Goal: Task Accomplishment & Management: Manage account settings

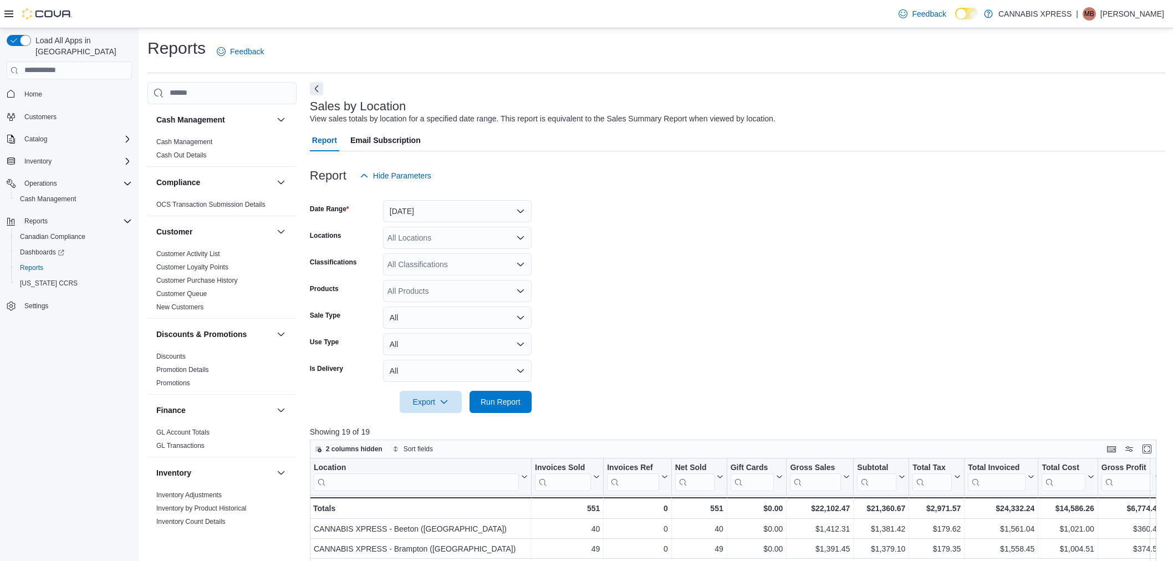
scroll to position [335, 0]
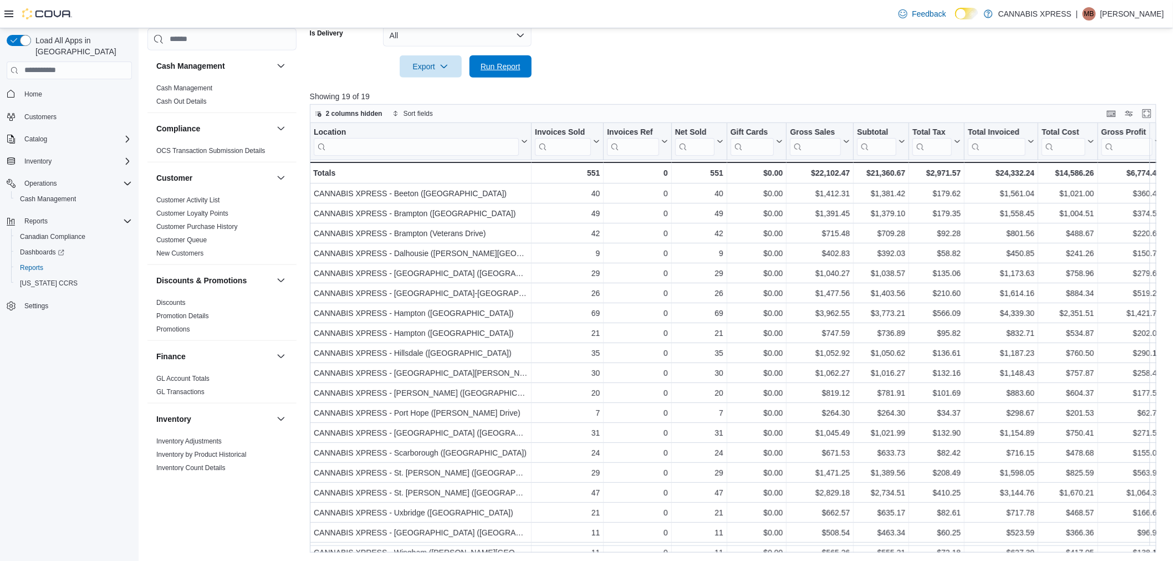
drag, startPoint x: 505, startPoint y: 68, endPoint x: 505, endPoint y: 214, distance: 146.3
click at [505, 67] on span "Run Report" at bounding box center [500, 66] width 40 height 11
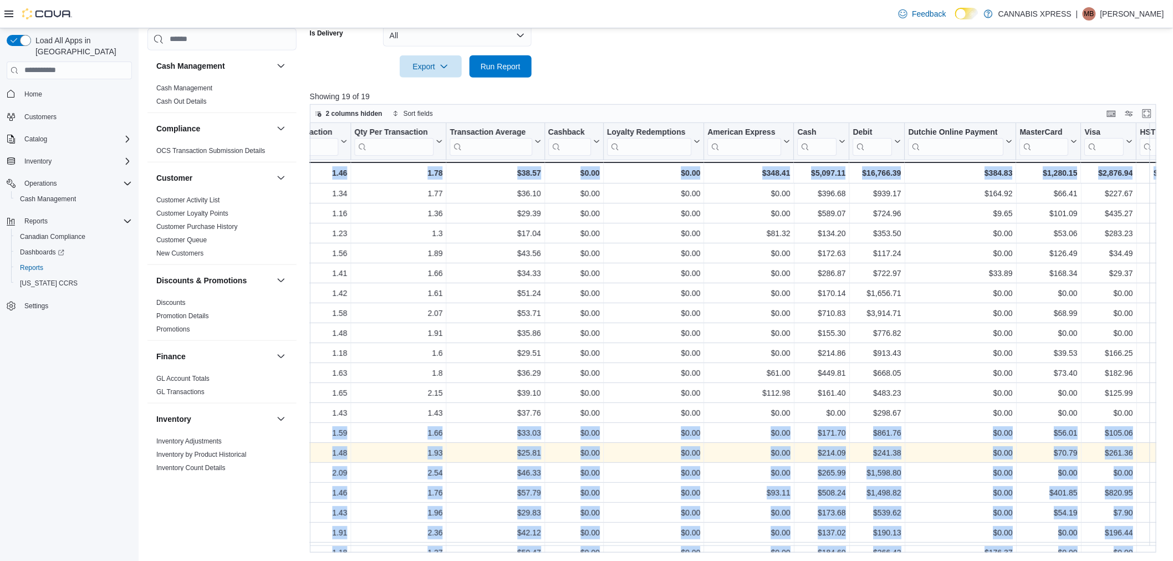
scroll to position [0, 1244]
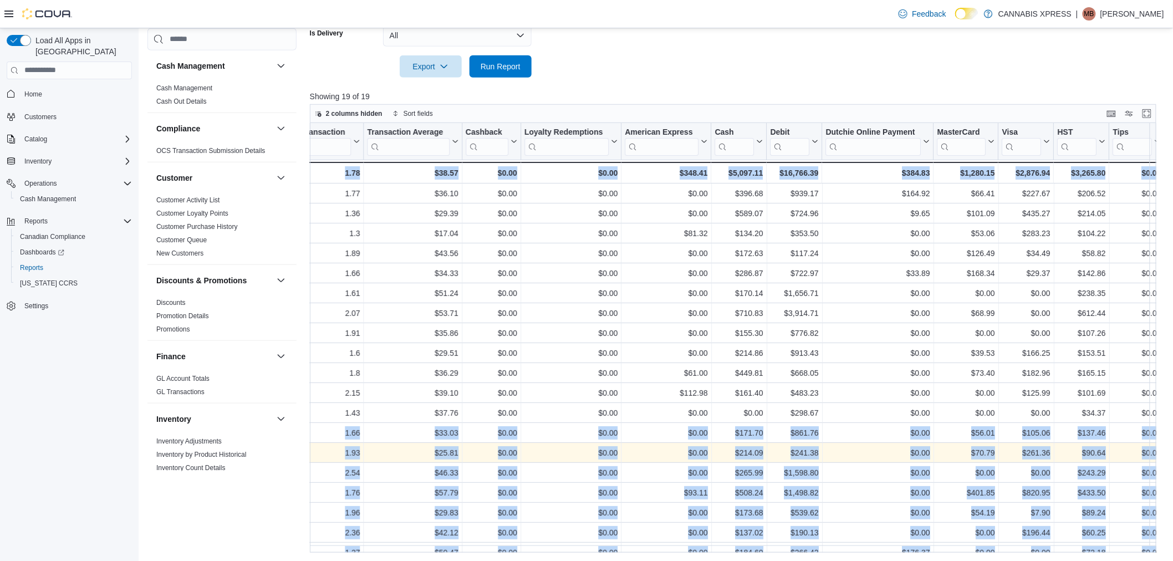
drag, startPoint x: 960, startPoint y: 449, endPoint x: 1183, endPoint y: 432, distance: 222.8
click at [506, 63] on span "Run Report" at bounding box center [500, 65] width 40 height 11
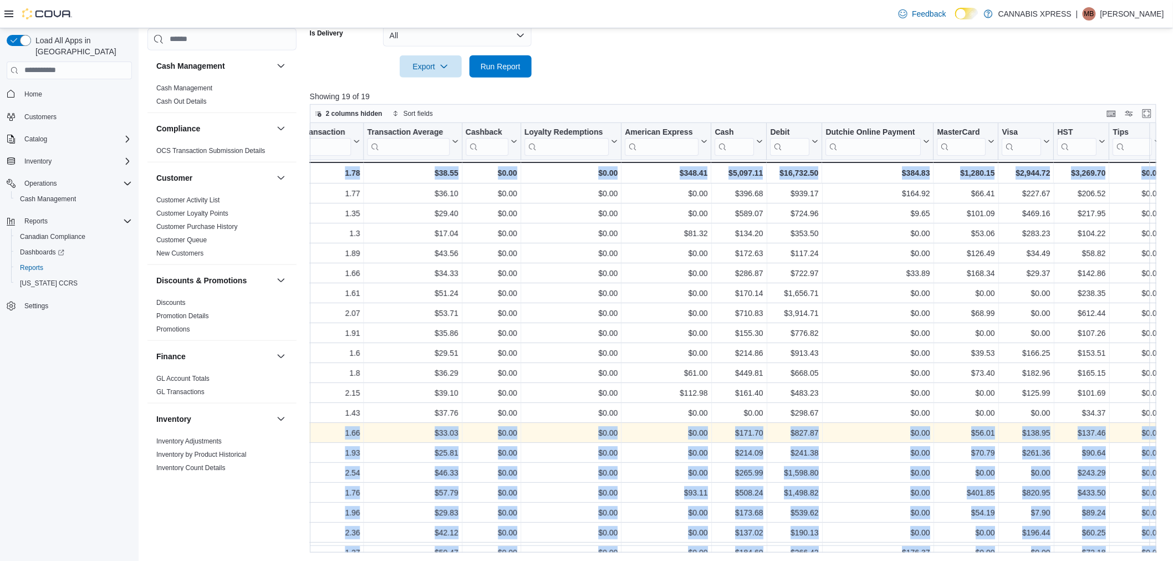
drag, startPoint x: 839, startPoint y: 434, endPoint x: 1181, endPoint y: 432, distance: 341.9
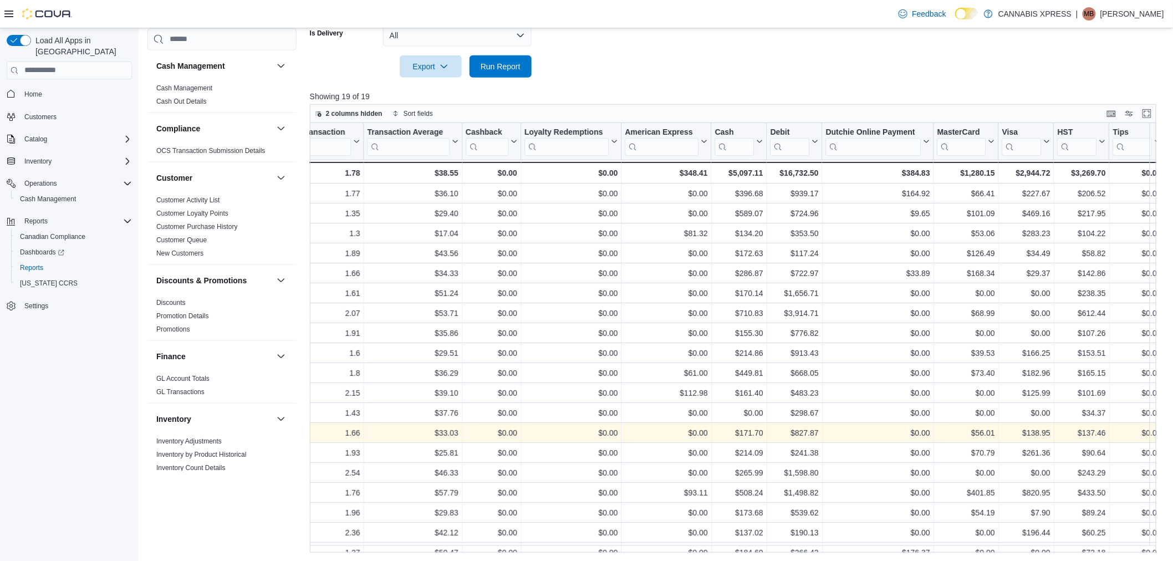
click at [508, 52] on div at bounding box center [737, 51] width 855 height 9
click at [518, 62] on span "Run Report" at bounding box center [500, 65] width 40 height 11
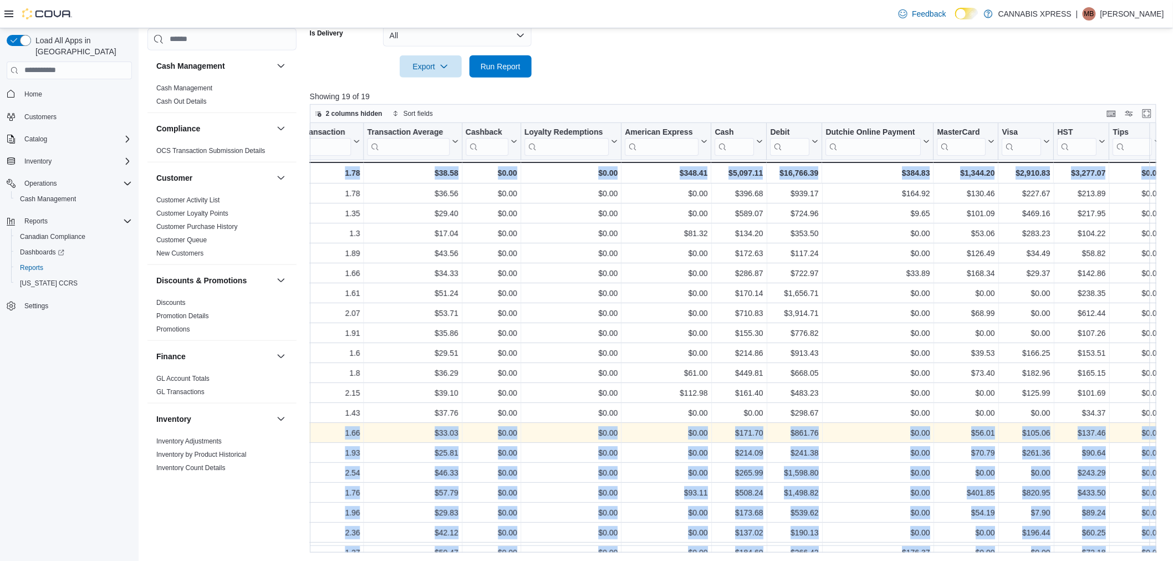
drag, startPoint x: 759, startPoint y: 438, endPoint x: 1181, endPoint y: 434, distance: 421.7
drag, startPoint x: 499, startPoint y: 69, endPoint x: 499, endPoint y: 75, distance: 6.1
click at [499, 68] on span "Run Report" at bounding box center [500, 65] width 40 height 11
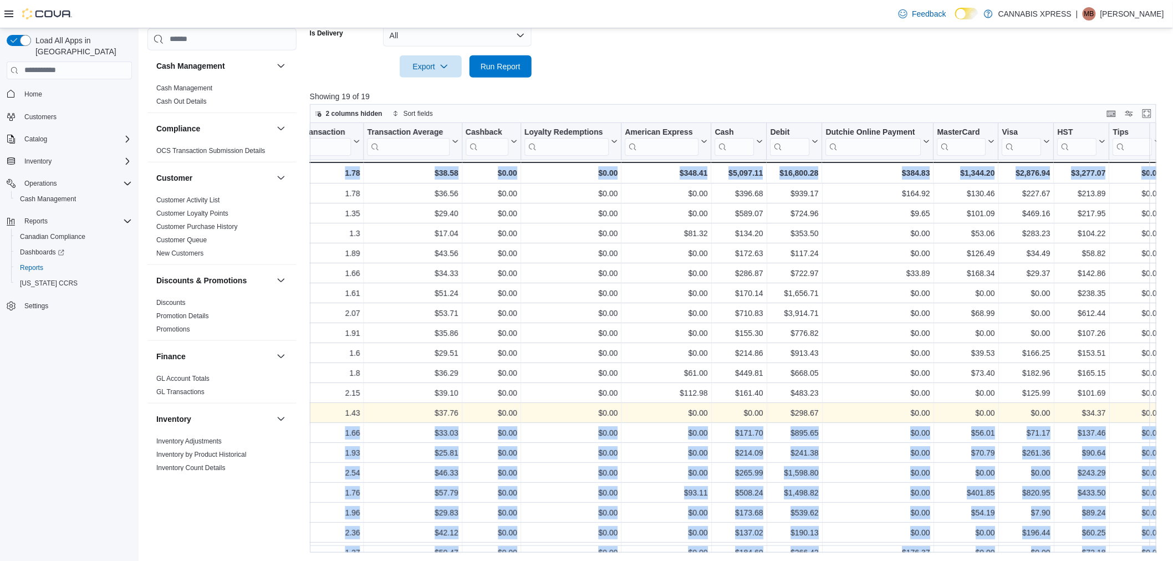
drag, startPoint x: 968, startPoint y: 408, endPoint x: 1253, endPoint y: 417, distance: 286.1
click at [503, 65] on span "Run Report" at bounding box center [500, 65] width 40 height 11
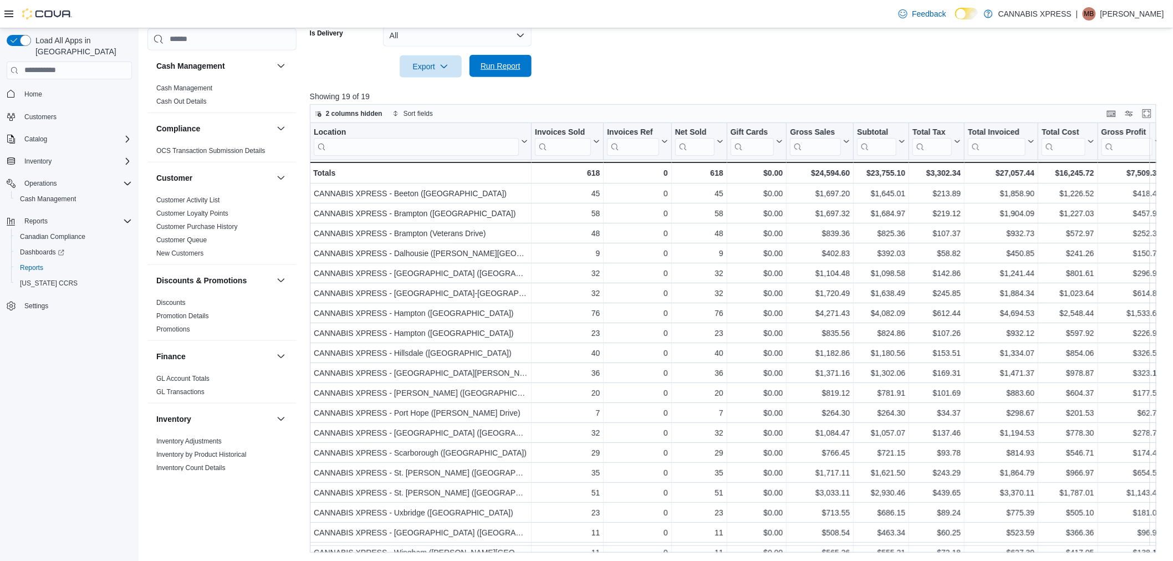
click at [500, 59] on span "Run Report" at bounding box center [500, 66] width 49 height 22
click at [483, 65] on span "Run Report" at bounding box center [500, 65] width 40 height 11
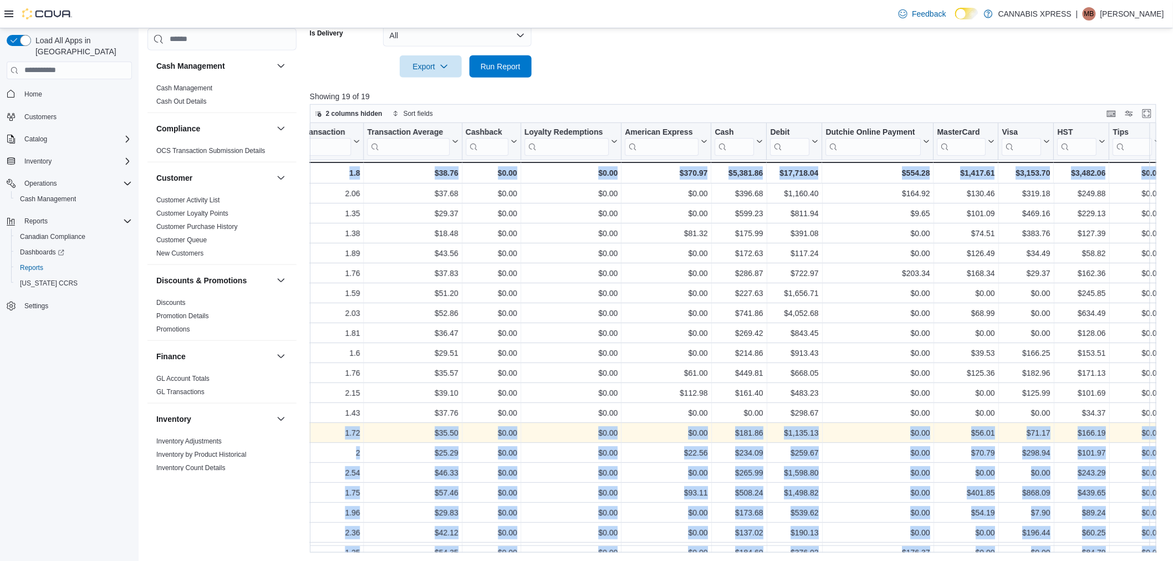
drag, startPoint x: 363, startPoint y: 431, endPoint x: 1189, endPoint y: 429, distance: 825.7
drag, startPoint x: 513, startPoint y: 62, endPoint x: 156, endPoint y: 1, distance: 362.0
click at [513, 62] on span "Run Report" at bounding box center [500, 66] width 40 height 11
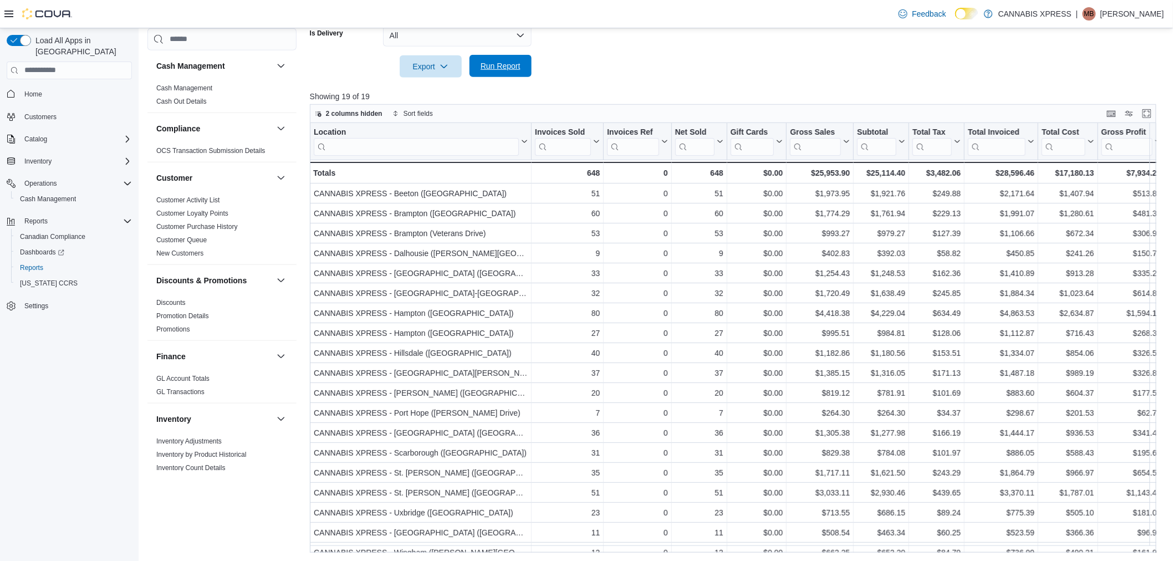
click at [473, 68] on button "Run Report" at bounding box center [500, 66] width 62 height 22
click at [499, 72] on span "Run Report" at bounding box center [500, 66] width 49 height 22
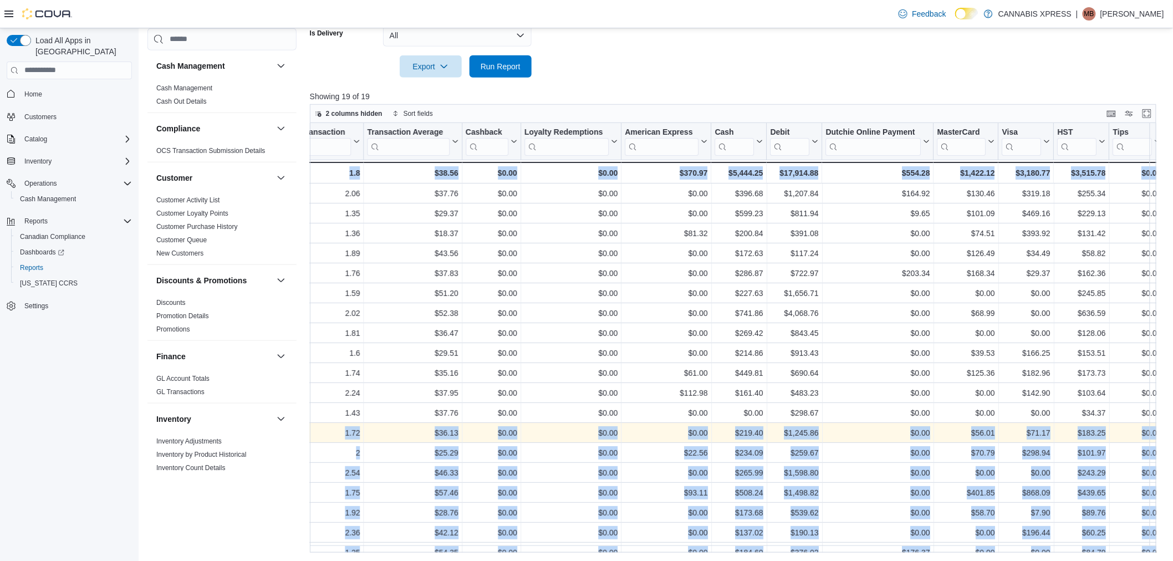
drag, startPoint x: 392, startPoint y: 432, endPoint x: 1181, endPoint y: 437, distance: 789.1
click at [482, 68] on span "Run Report" at bounding box center [500, 65] width 40 height 11
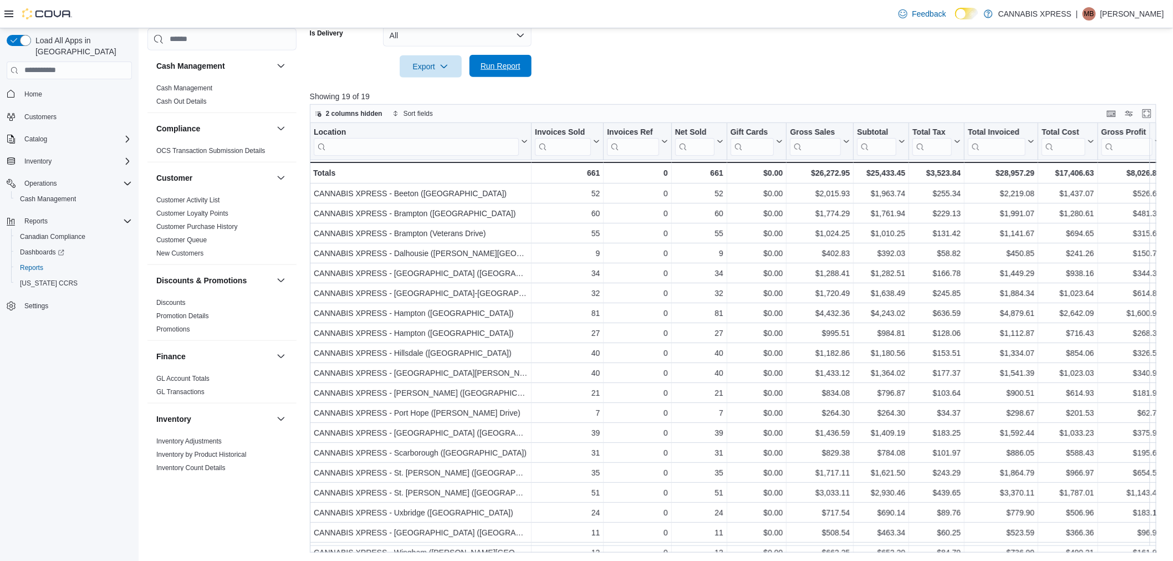
click at [489, 66] on span "Run Report" at bounding box center [500, 65] width 40 height 11
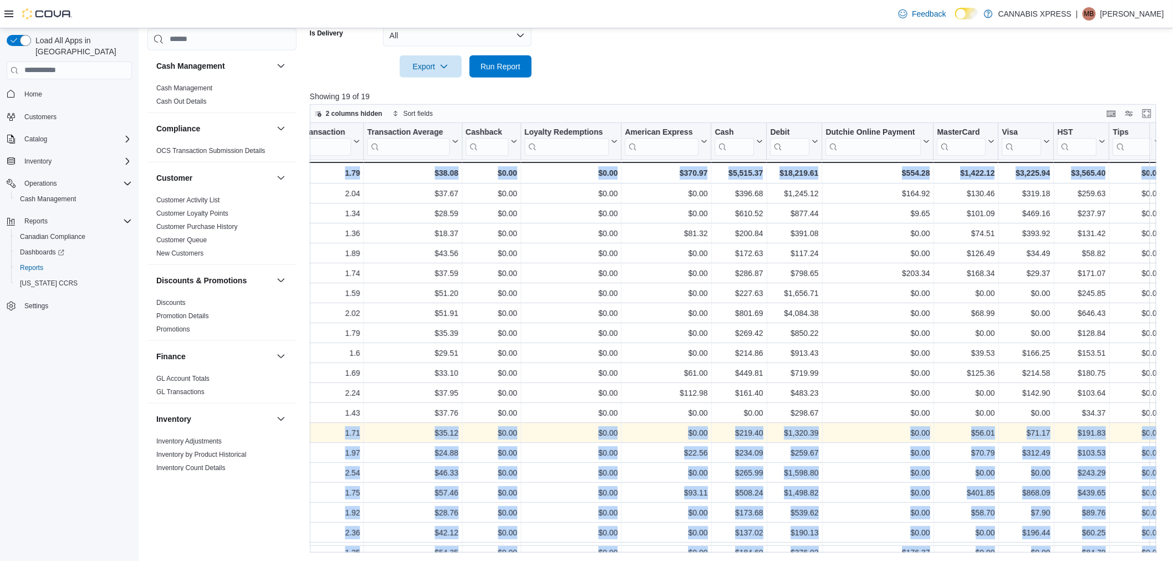
drag, startPoint x: 377, startPoint y: 431, endPoint x: 1190, endPoint y: 427, distance: 813.0
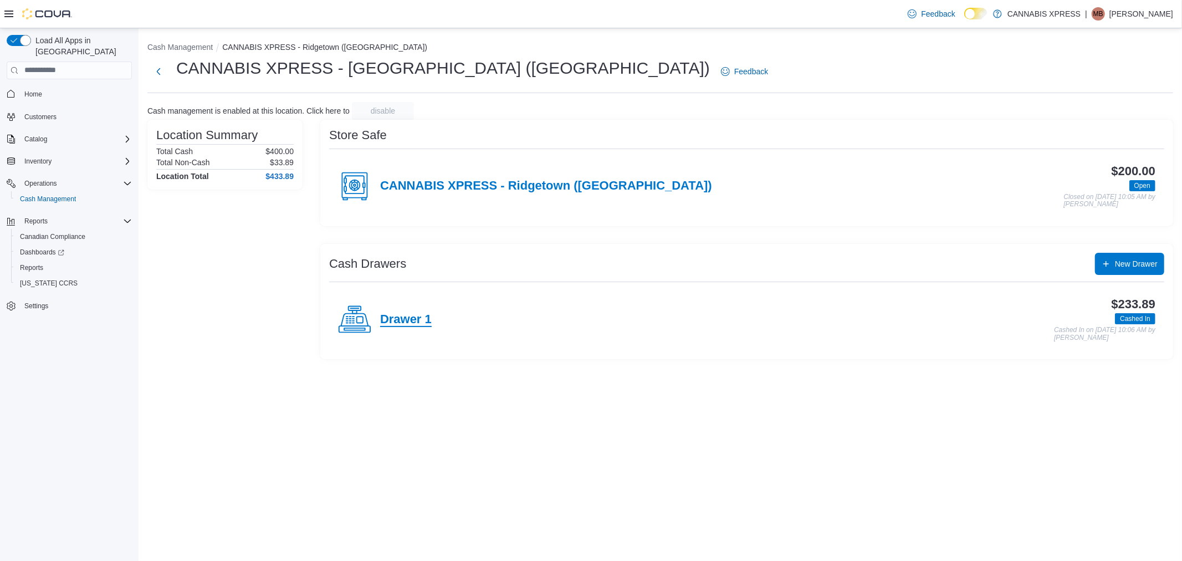
click at [428, 322] on h4 "Drawer 1" at bounding box center [406, 320] width 52 height 14
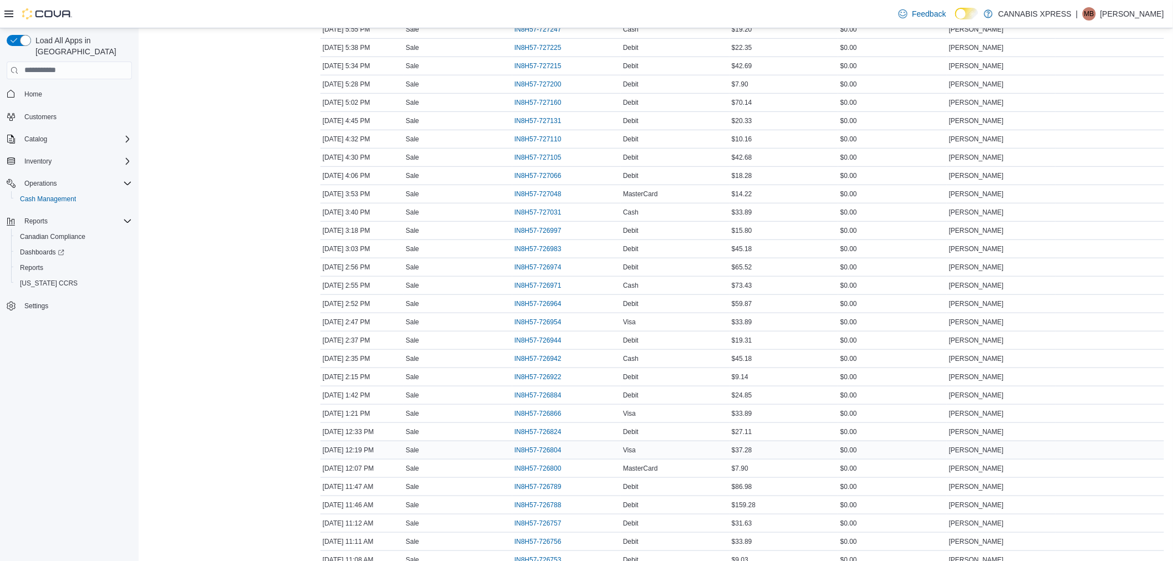
scroll to position [308, 0]
click at [538, 473] on div "IN8H57-726756" at bounding box center [566, 480] width 109 height 18
click at [534, 477] on span "IN8H57-726756" at bounding box center [537, 479] width 47 height 9
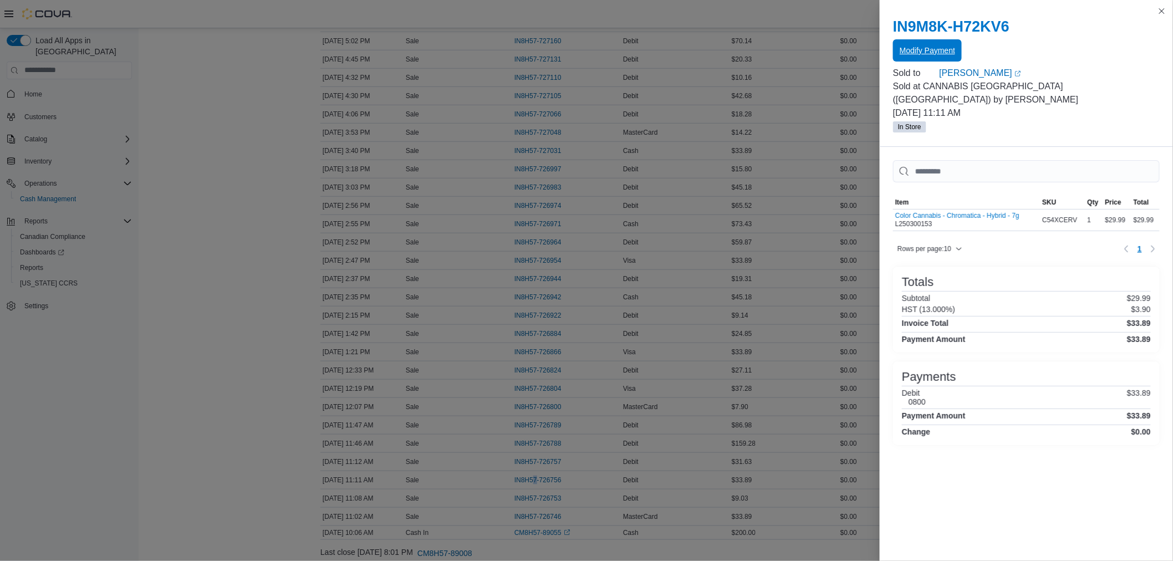
click at [918, 54] on span "Modify Payment" at bounding box center [926, 50] width 55 height 11
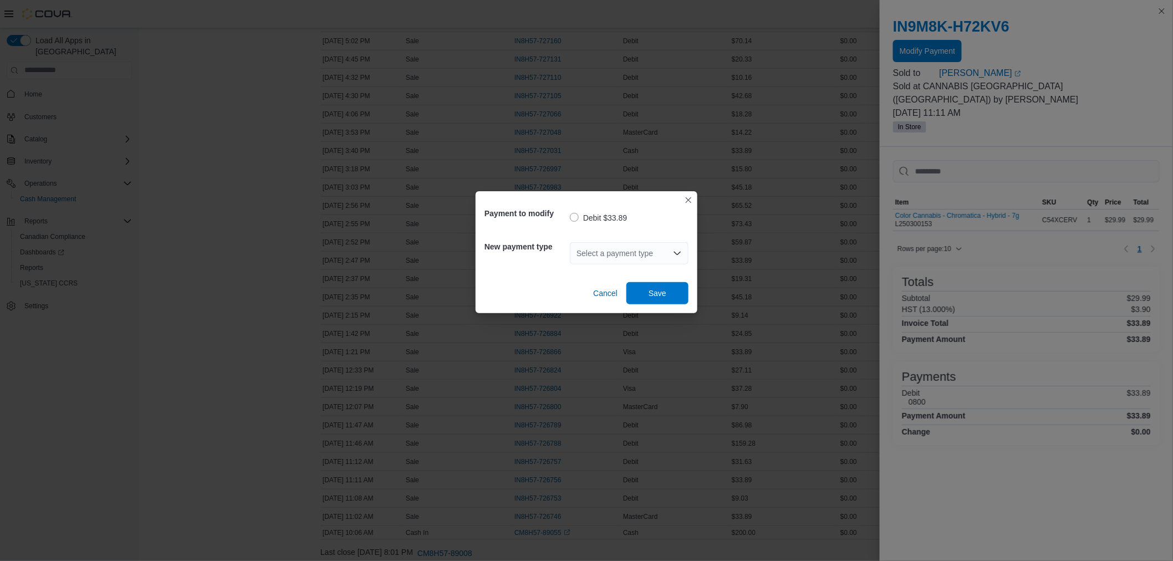
click at [608, 257] on div "Select a payment type" at bounding box center [629, 253] width 119 height 22
type input "*"
click at [623, 272] on span "V isa" at bounding box center [636, 272] width 92 height 11
click at [657, 294] on span "Save" at bounding box center [657, 292] width 18 height 11
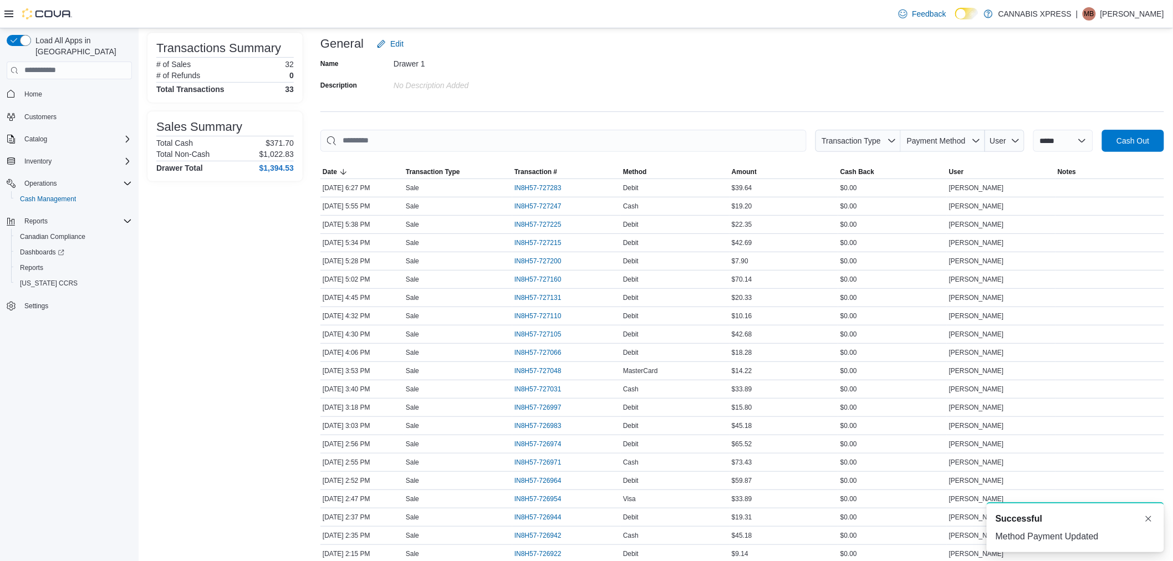
scroll to position [0, 0]
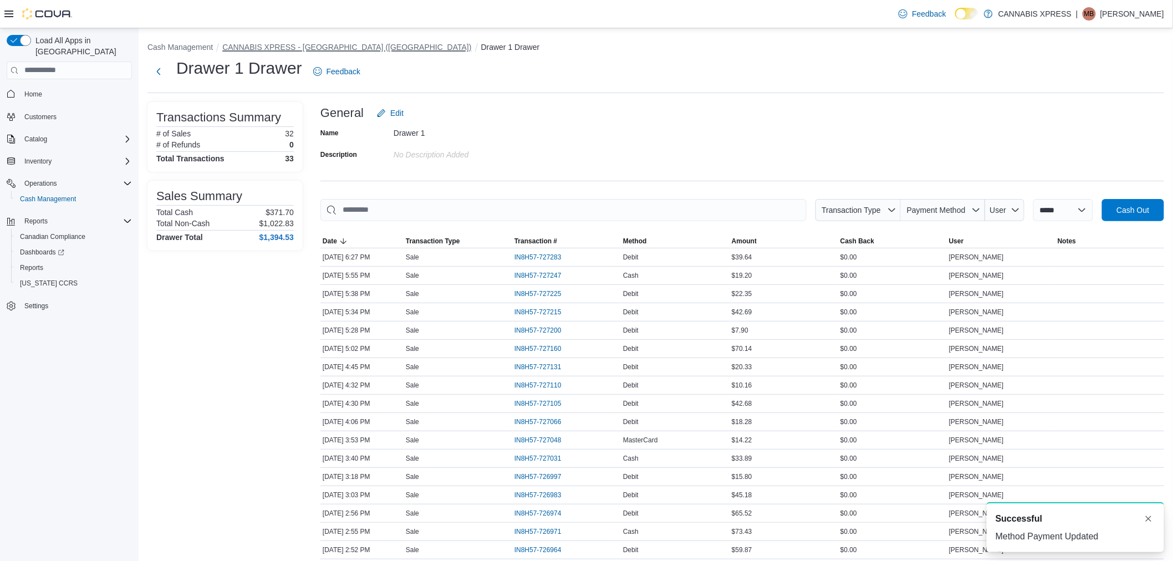
click at [312, 44] on button "CANNABIS XPRESS - [GEOGRAPHIC_DATA] ([GEOGRAPHIC_DATA])" at bounding box center [346, 47] width 249 height 9
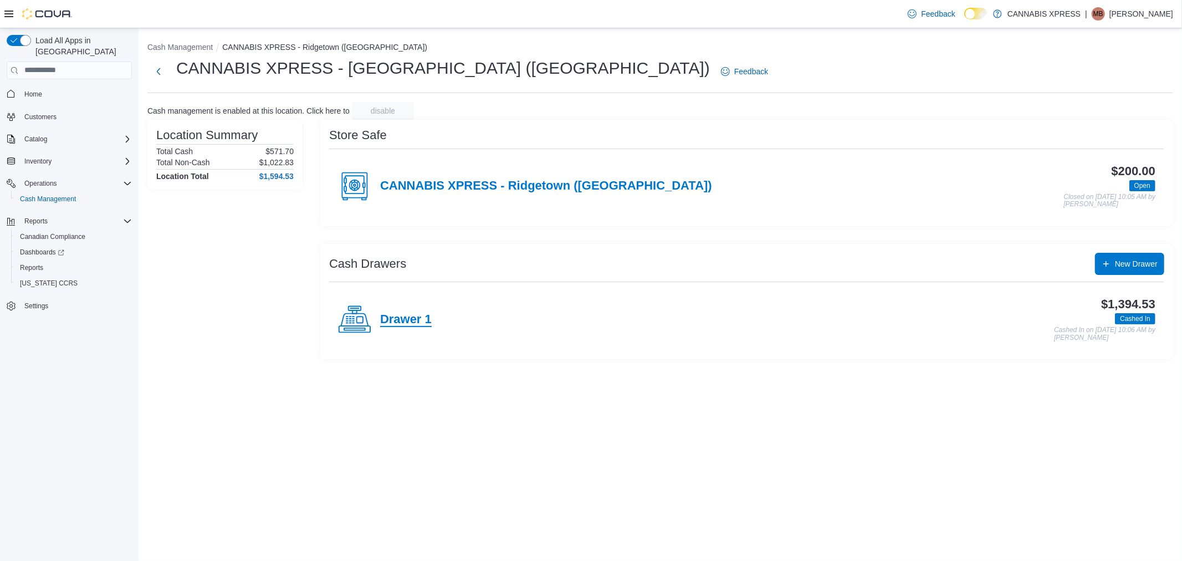
click at [390, 317] on h4 "Drawer 1" at bounding box center [406, 320] width 52 height 14
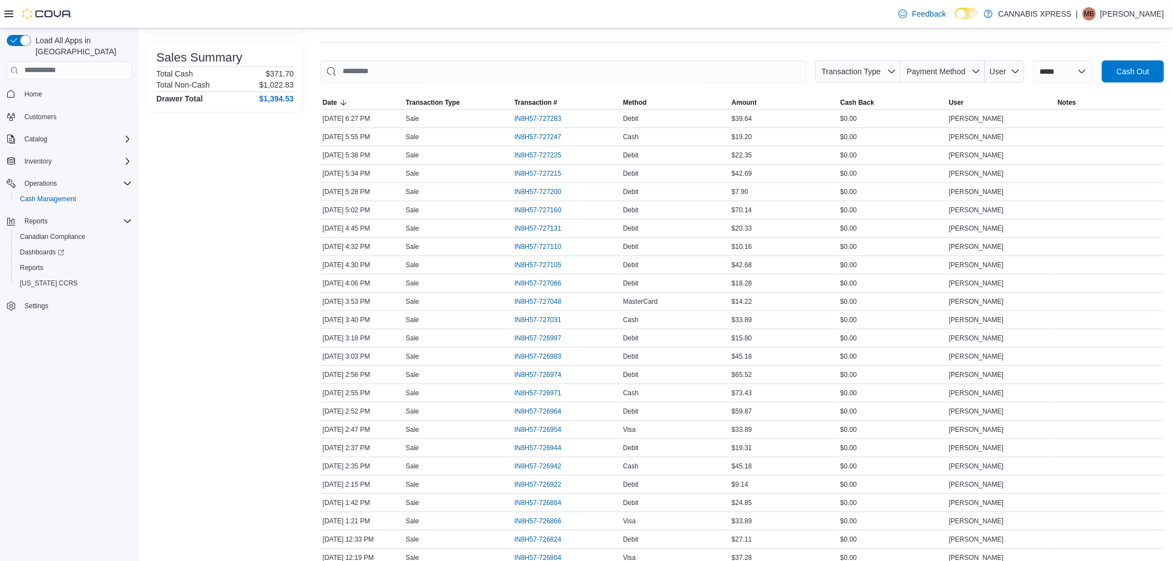
scroll to position [346, 0]
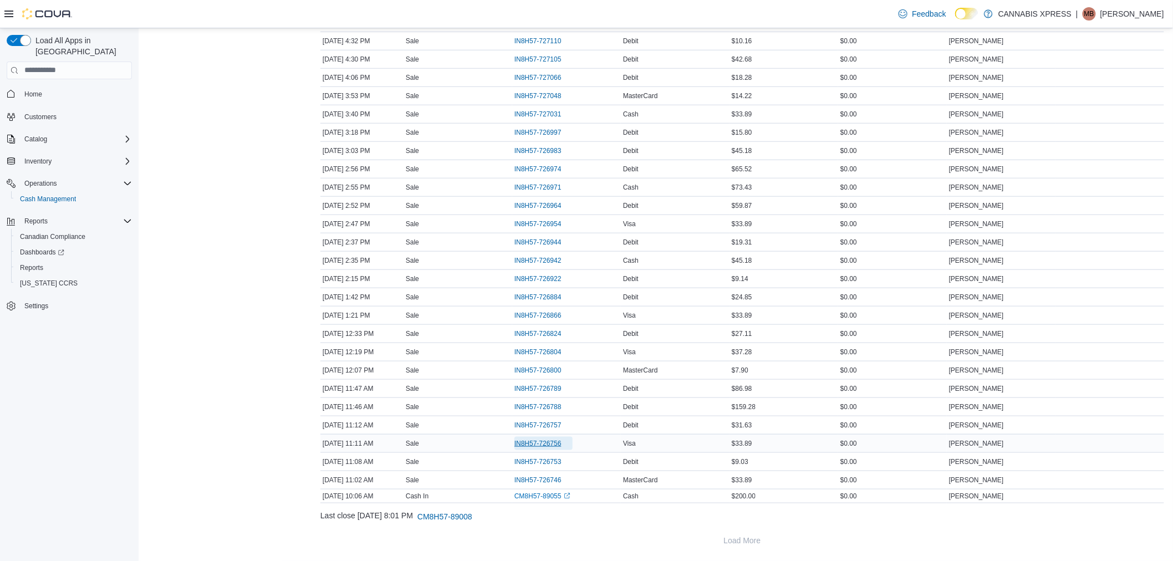
click at [546, 439] on span "IN8H57-726756" at bounding box center [537, 443] width 47 height 9
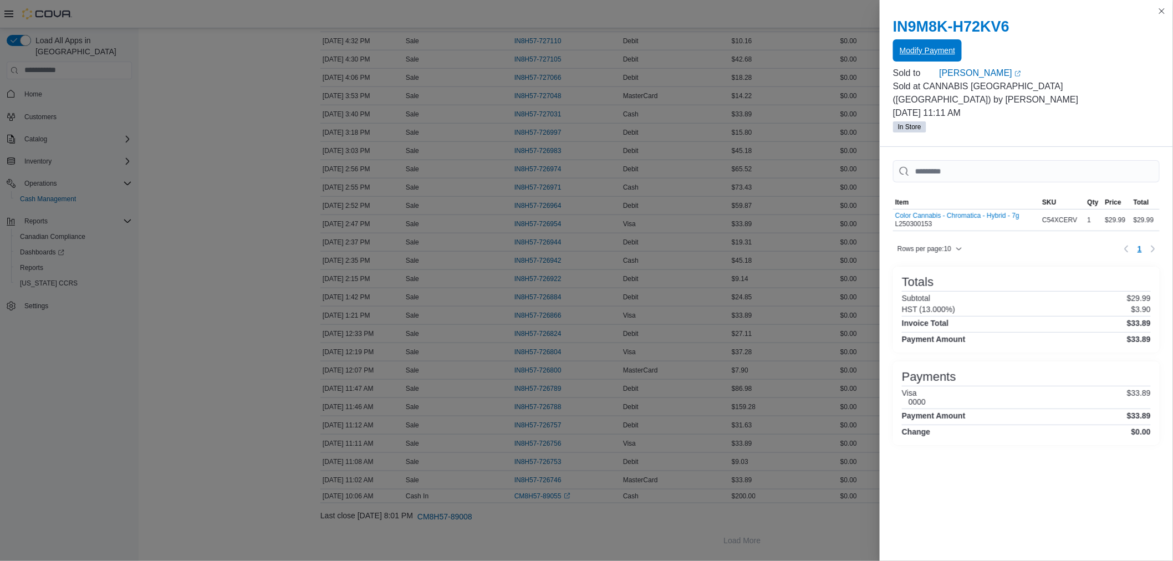
click at [915, 53] on span "Modify Payment" at bounding box center [926, 50] width 55 height 11
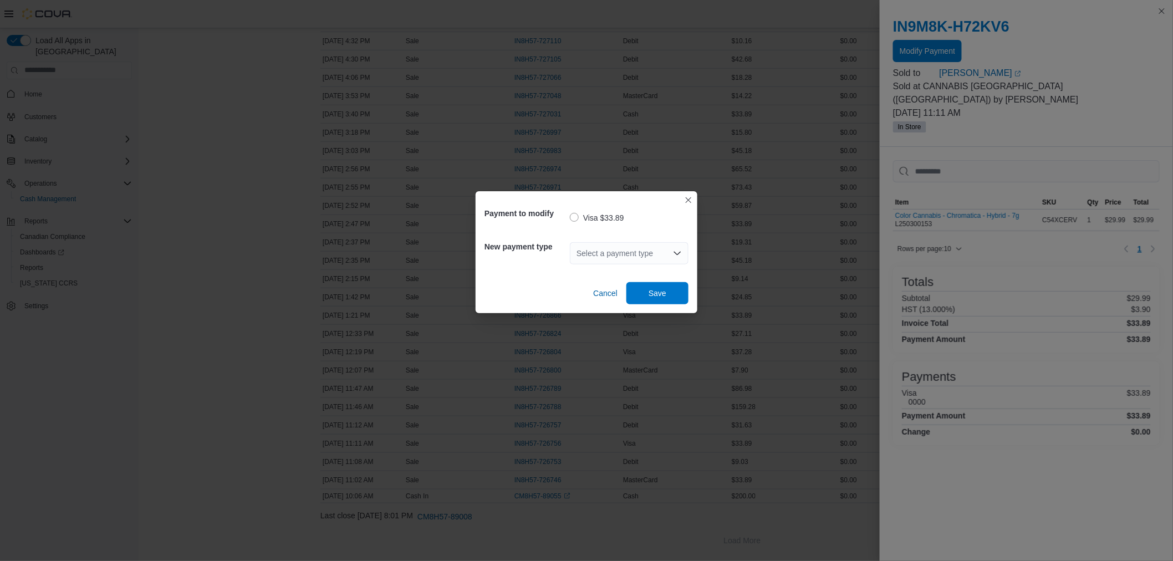
click at [589, 256] on div "Select a payment type" at bounding box center [629, 253] width 119 height 22
type input "**"
click at [606, 306] on span "De bit" at bounding box center [636, 306] width 92 height 11
click at [667, 291] on span "Save" at bounding box center [657, 293] width 49 height 22
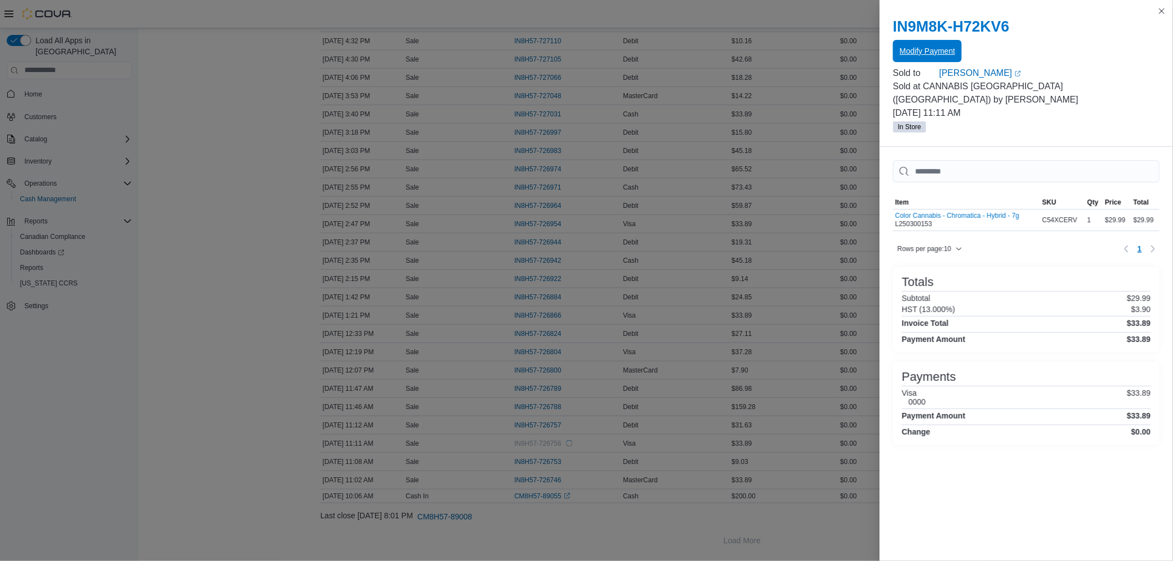
scroll to position [0, 0]
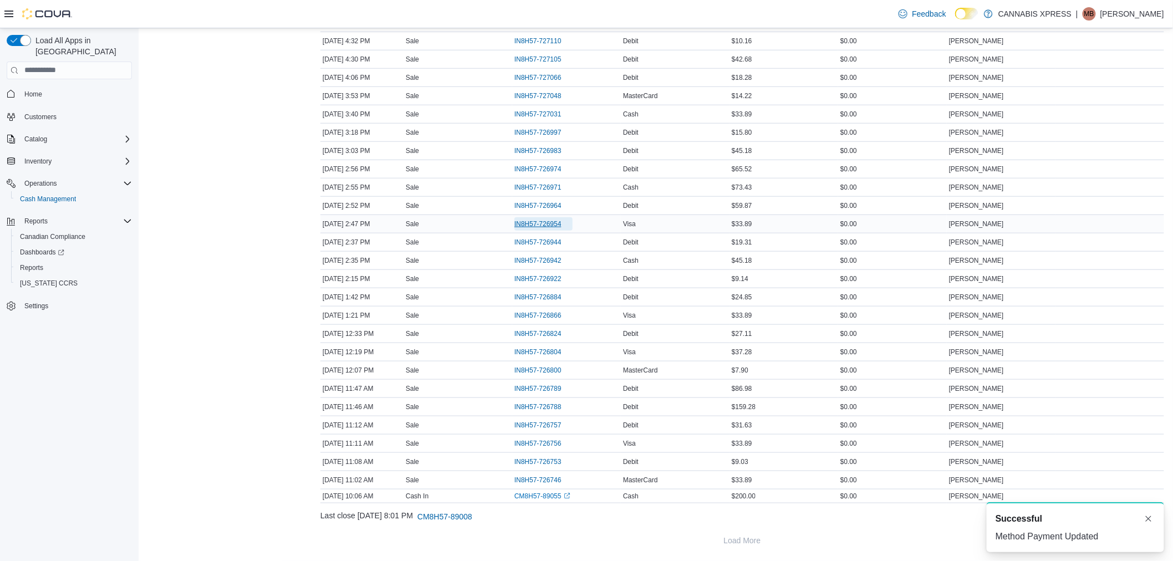
click at [551, 222] on span "IN8H57-726954" at bounding box center [537, 223] width 47 height 9
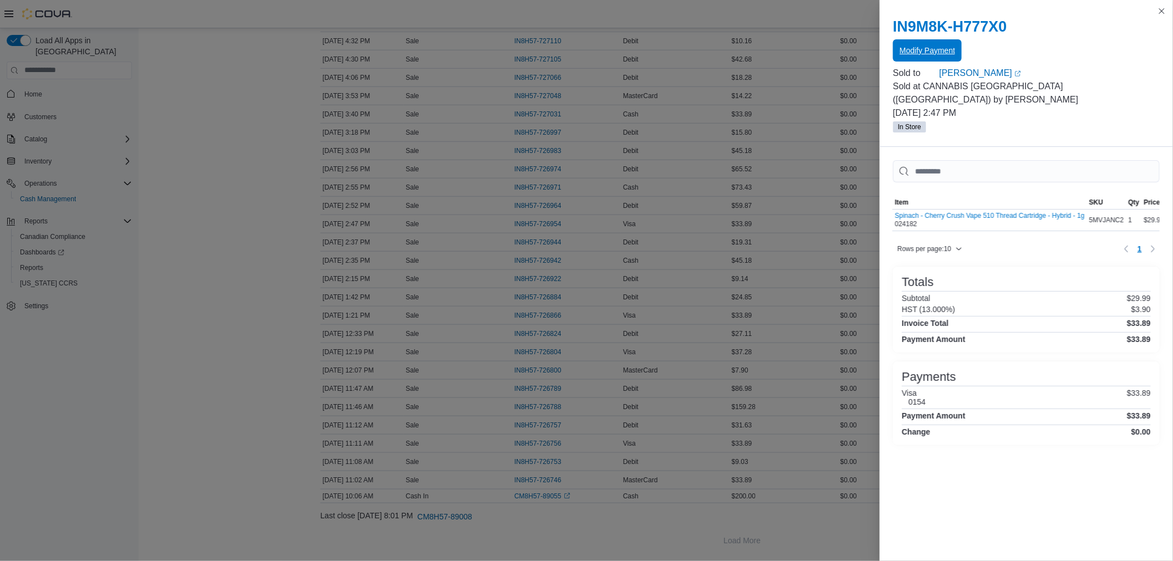
click at [933, 50] on span "Modify Payment" at bounding box center [926, 50] width 55 height 11
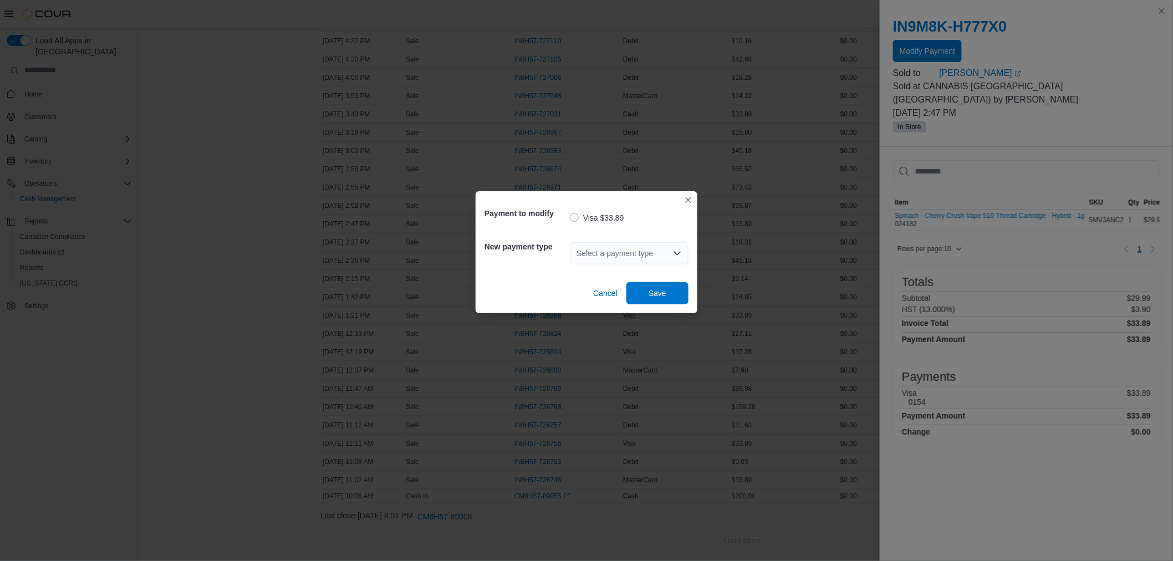
click at [656, 255] on div "Select a payment type" at bounding box center [629, 253] width 119 height 22
type input "***"
click at [646, 273] on span "Deb it" at bounding box center [636, 274] width 92 height 11
click at [660, 294] on span "Save" at bounding box center [657, 292] width 18 height 11
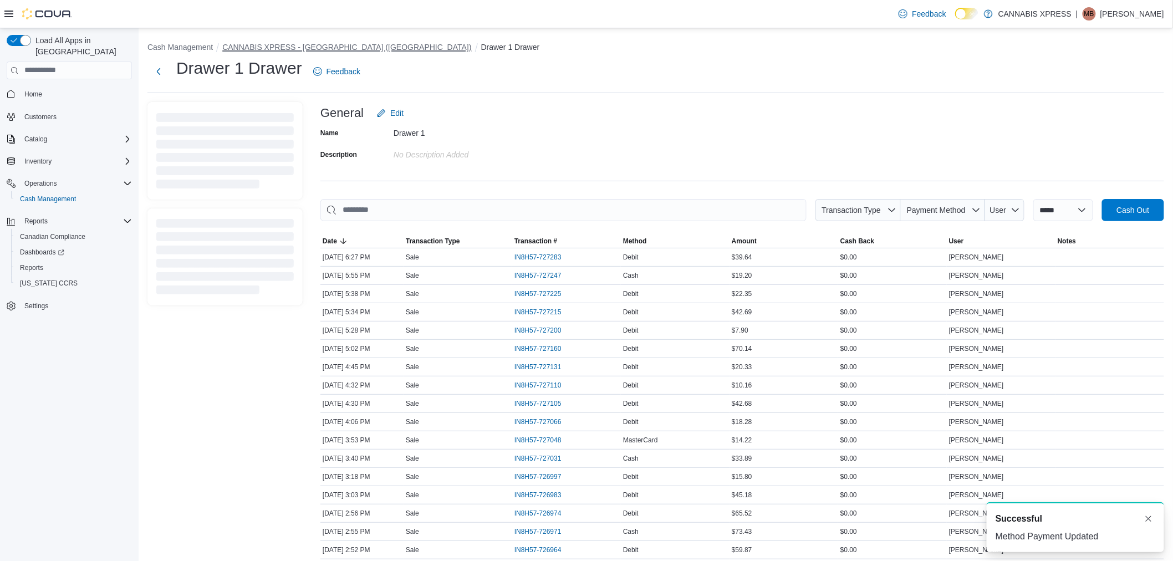
click at [287, 49] on button "CANNABIS XPRESS - [GEOGRAPHIC_DATA] ([GEOGRAPHIC_DATA])" at bounding box center [346, 47] width 249 height 9
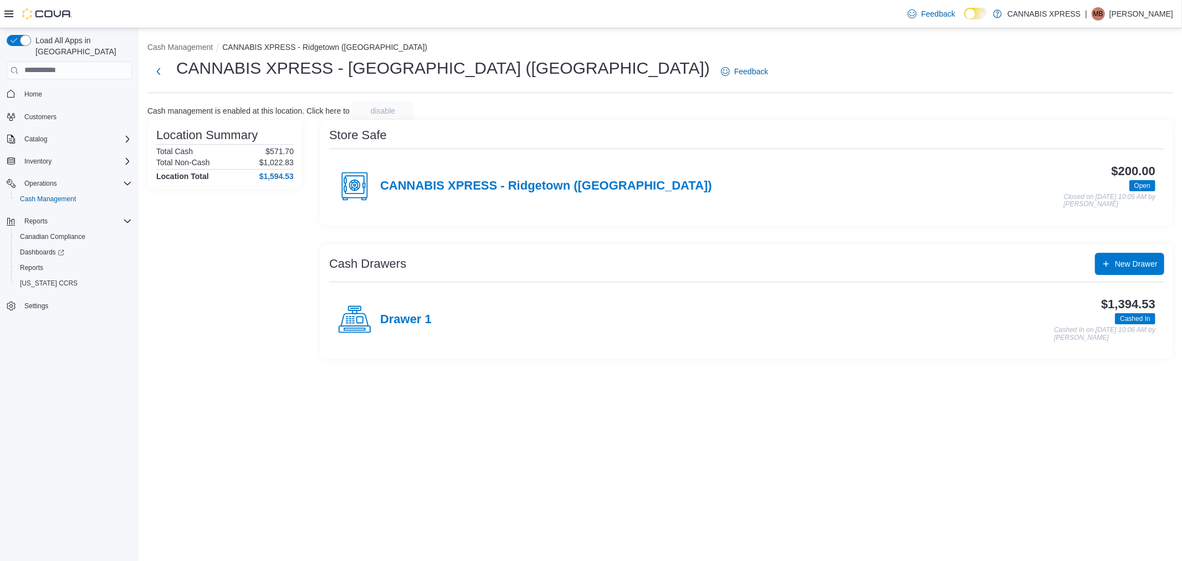
click at [231, 285] on div "Location Summary Total Cash $571.70 Total Non-Cash $1,022.83 Location Total $1,…" at bounding box center [224, 240] width 155 height 240
click at [527, 188] on h4 "CANNABIS XPRESS - Ridgetown (Main St)" at bounding box center [546, 186] width 332 height 14
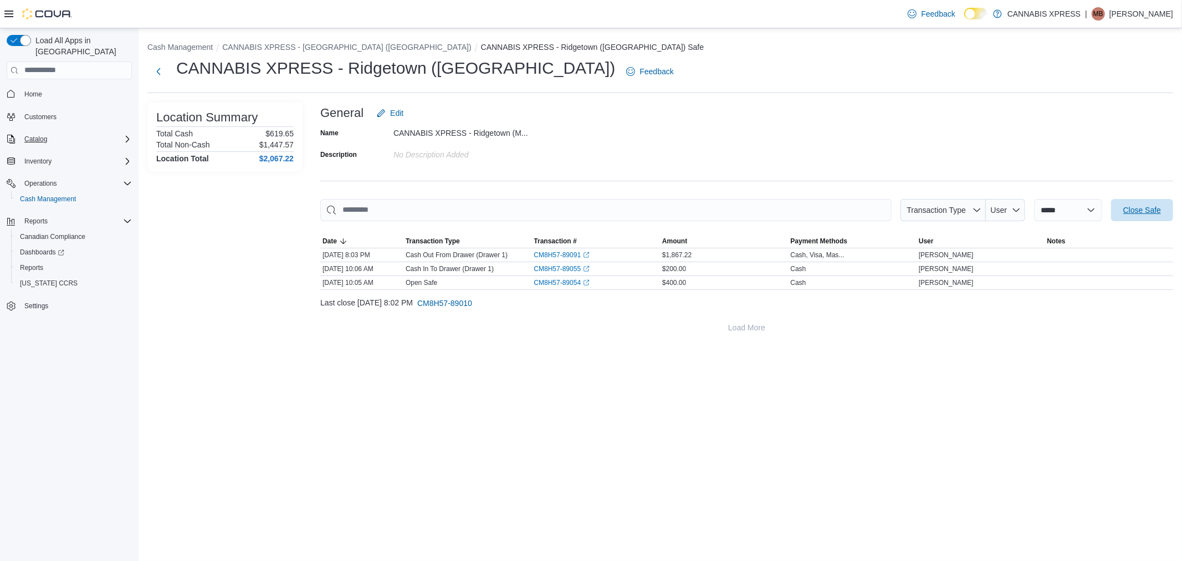
drag, startPoint x: 1142, startPoint y: 206, endPoint x: 63, endPoint y: 131, distance: 1082.1
click at [1140, 206] on span "Close Safe" at bounding box center [1142, 209] width 38 height 11
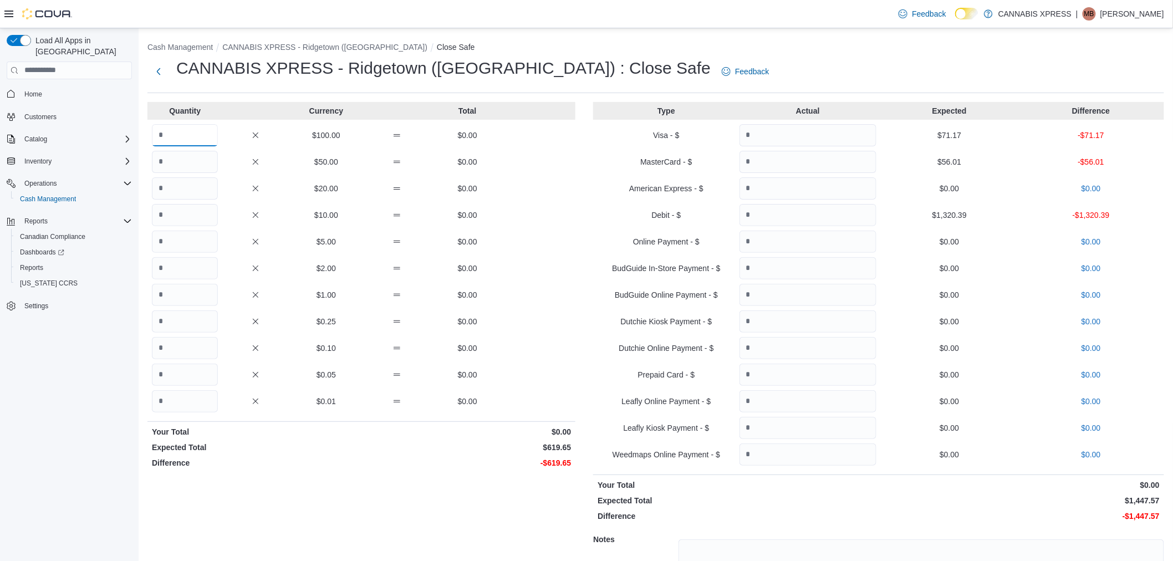
click at [192, 133] on input "Quantity" at bounding box center [185, 135] width 66 height 22
type input "*"
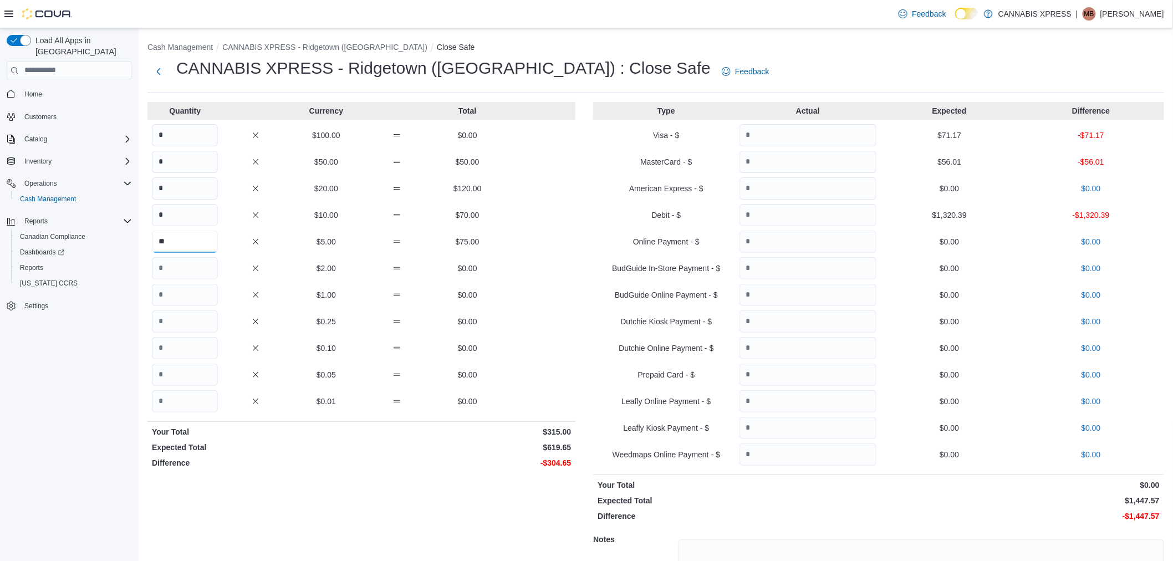
type input "**"
type input "*"
type input "**"
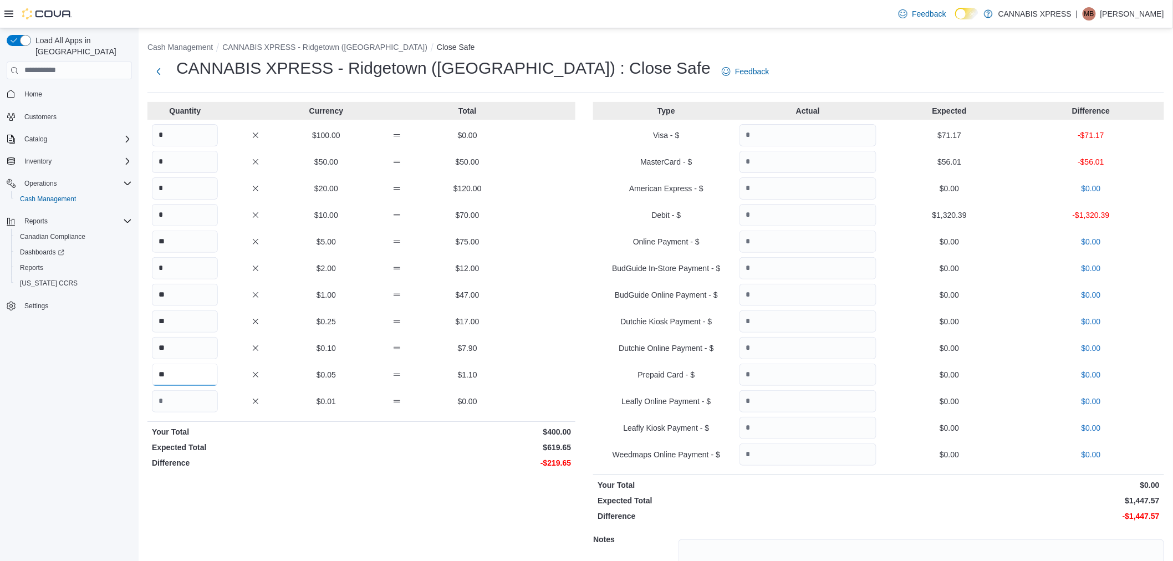
type input "**"
click at [810, 135] on input "Quantity" at bounding box center [807, 135] width 137 height 22
type input "*****"
click at [813, 162] on input "Quantity" at bounding box center [807, 162] width 137 height 22
type input "*****"
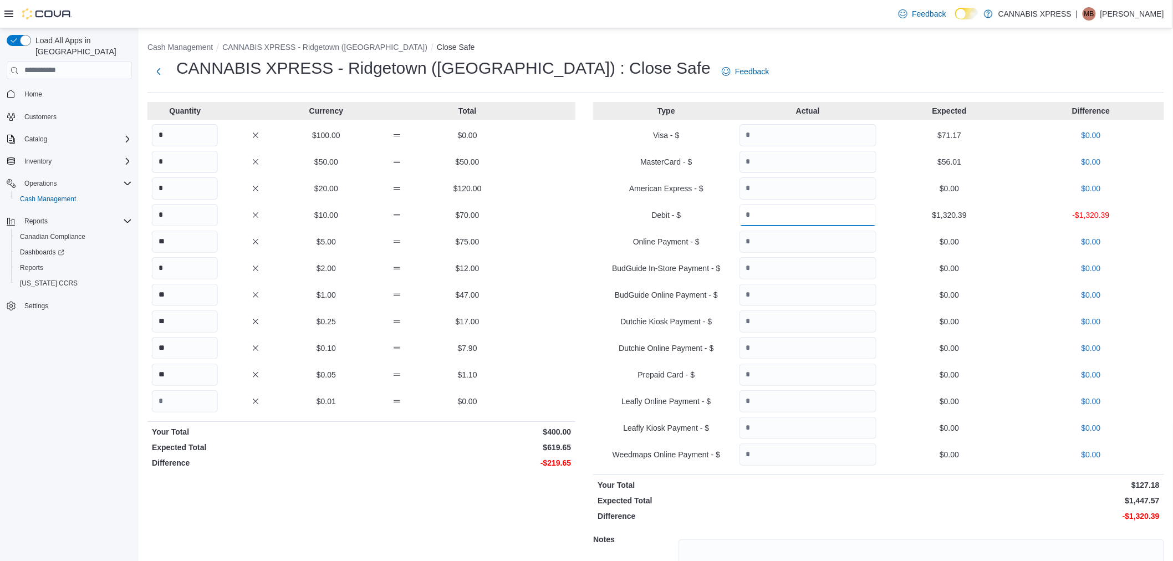
click at [812, 218] on input "Quantity" at bounding box center [807, 215] width 137 height 22
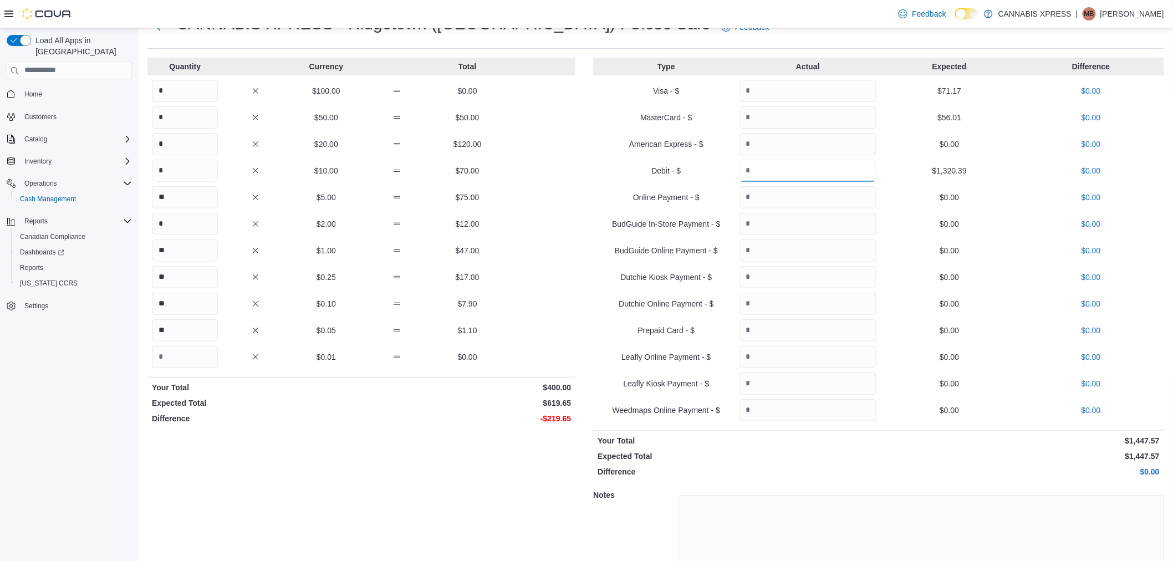
scroll to position [103, 0]
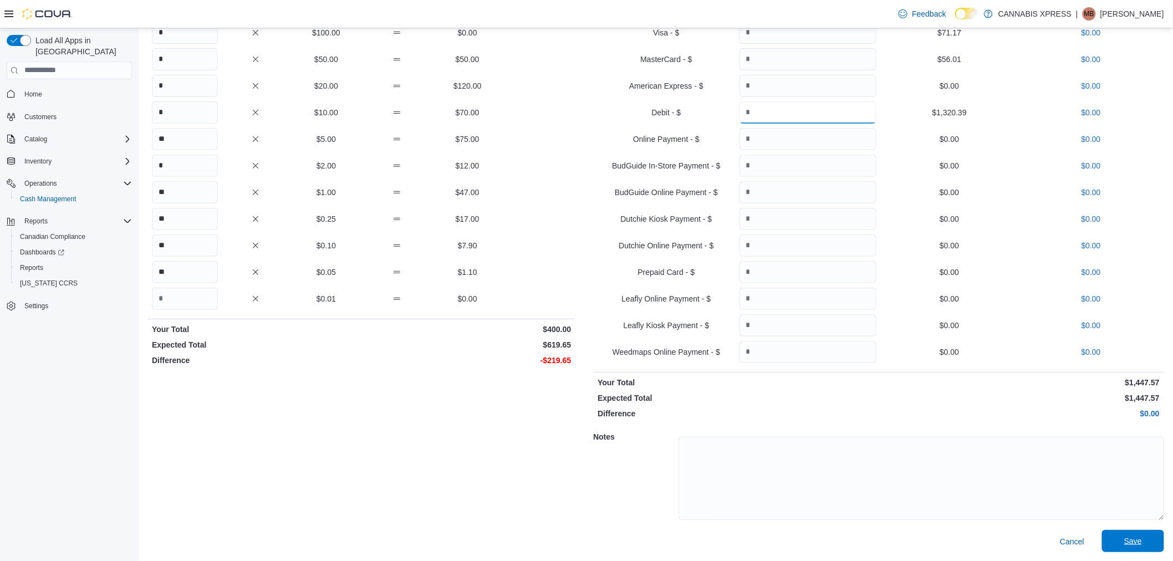
type input "*******"
click at [1126, 538] on span "Save" at bounding box center [1132, 541] width 49 height 22
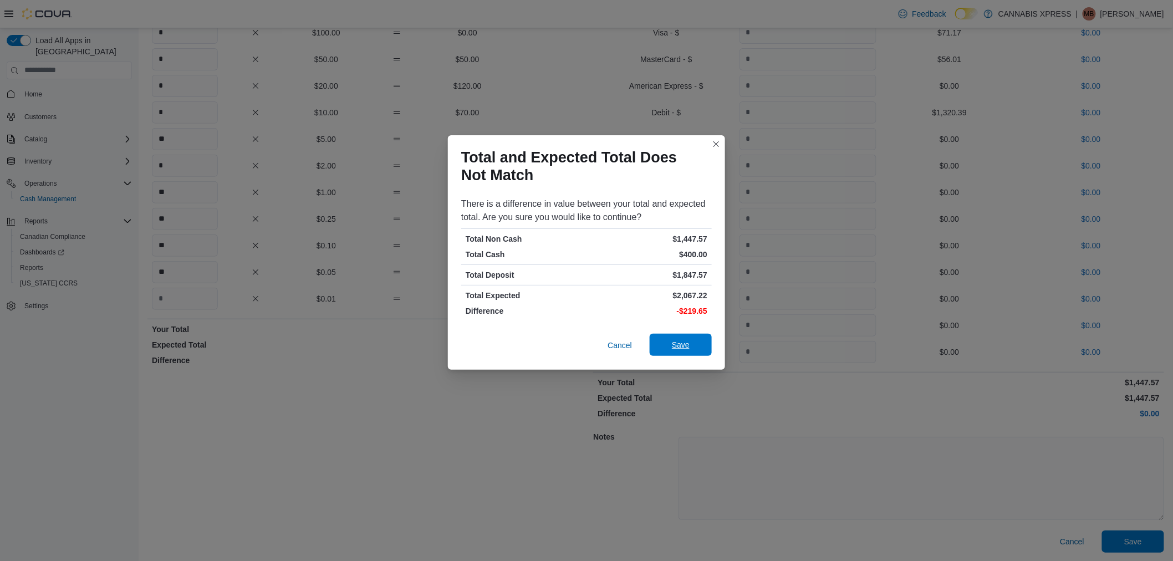
click at [691, 342] on span "Save" at bounding box center [680, 345] width 49 height 22
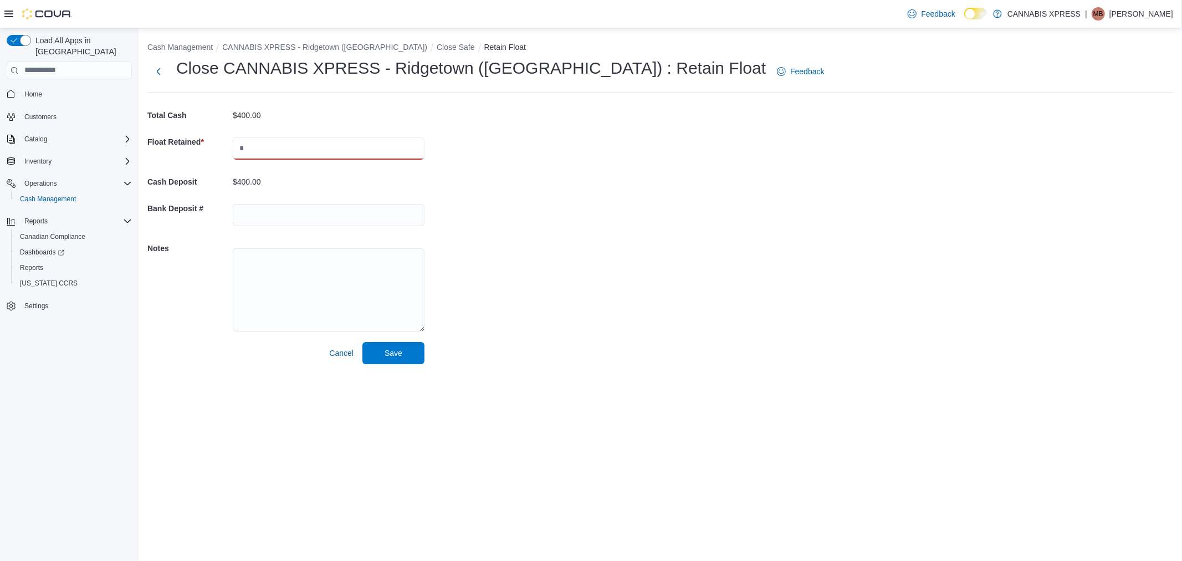
click at [257, 150] on input "text" at bounding box center [329, 148] width 192 height 22
type input "***"
click at [607, 139] on div "Cash Management CANNABIS XPRESS - Ridgetown (Main St) Close Safe Retain Float C…" at bounding box center [660, 200] width 1043 height 345
click at [387, 352] on span "Save" at bounding box center [394, 352] width 18 height 11
